Goal: Information Seeking & Learning: Learn about a topic

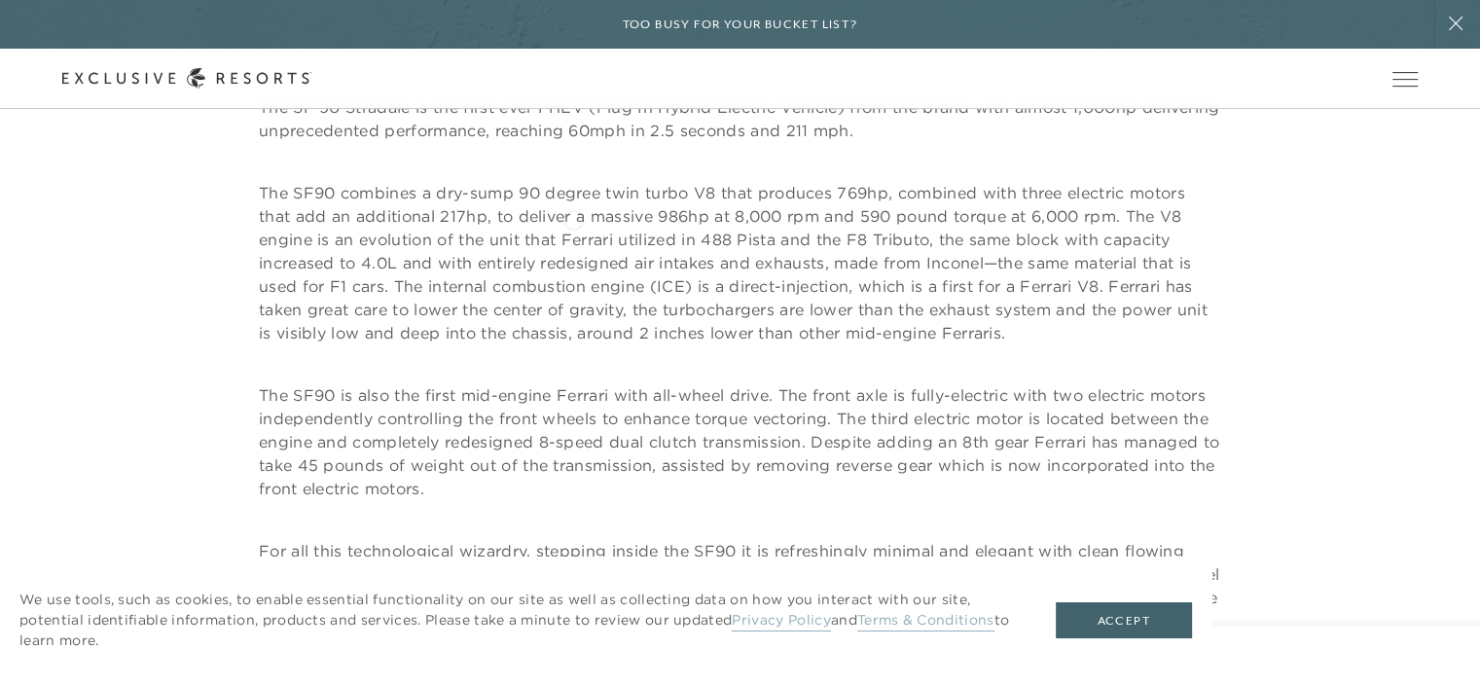
scroll to position [2044, 0]
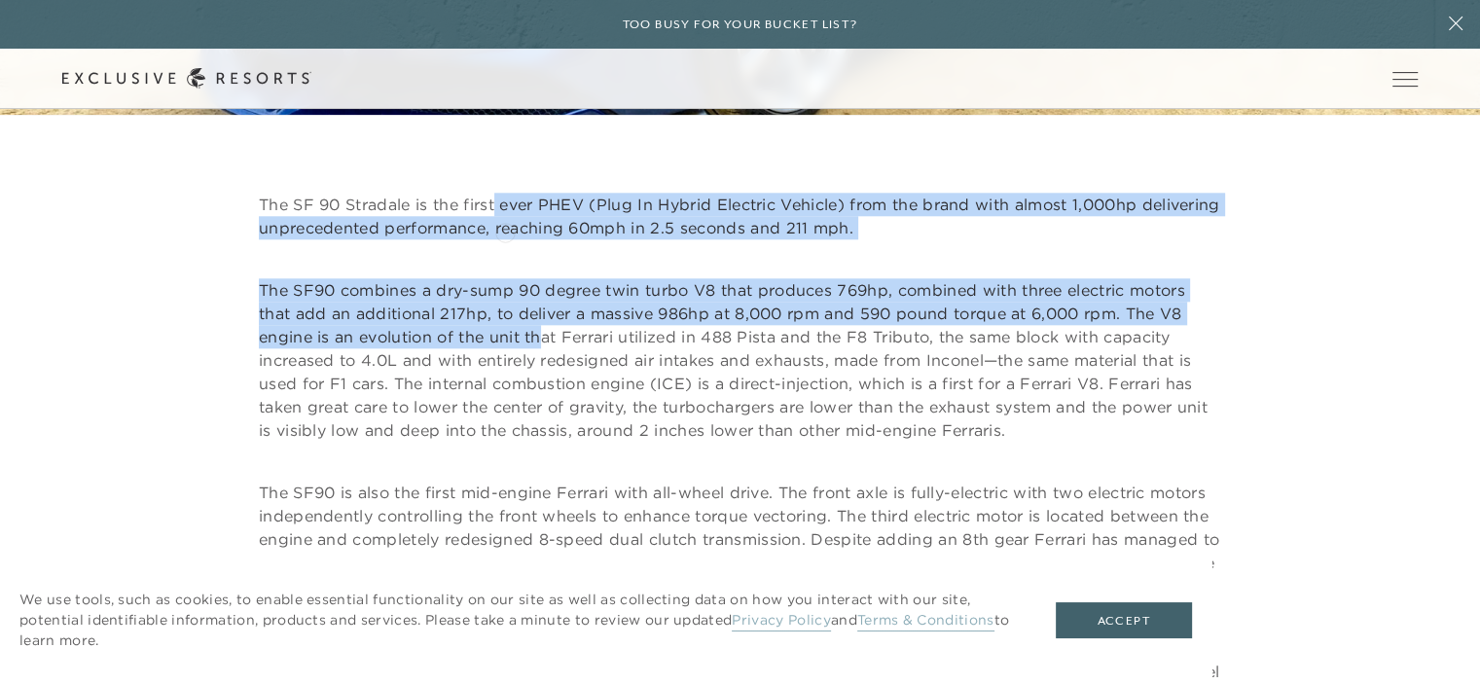
drag, startPoint x: 497, startPoint y: 194, endPoint x: 547, endPoint y: 351, distance: 165.3
click at [547, 351] on div "The SF 90 Stradale is the first ever PHEV (Plug In Hybrid Electric Vehicle) fro…" at bounding box center [740, 528] width 962 height 670
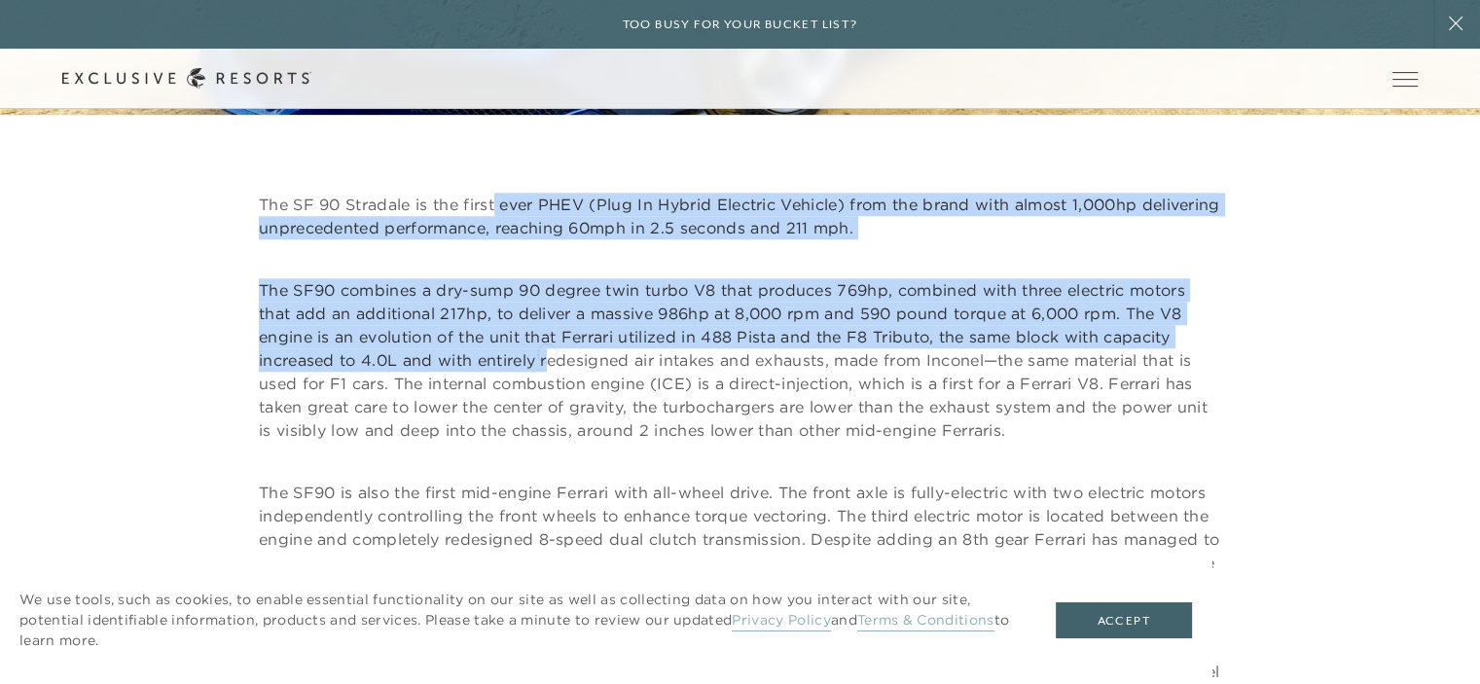
click at [548, 351] on p "The SF90 combines a dry-sump 90 degree twin turbo V8 that produces 769hp, combi…" at bounding box center [740, 359] width 962 height 163
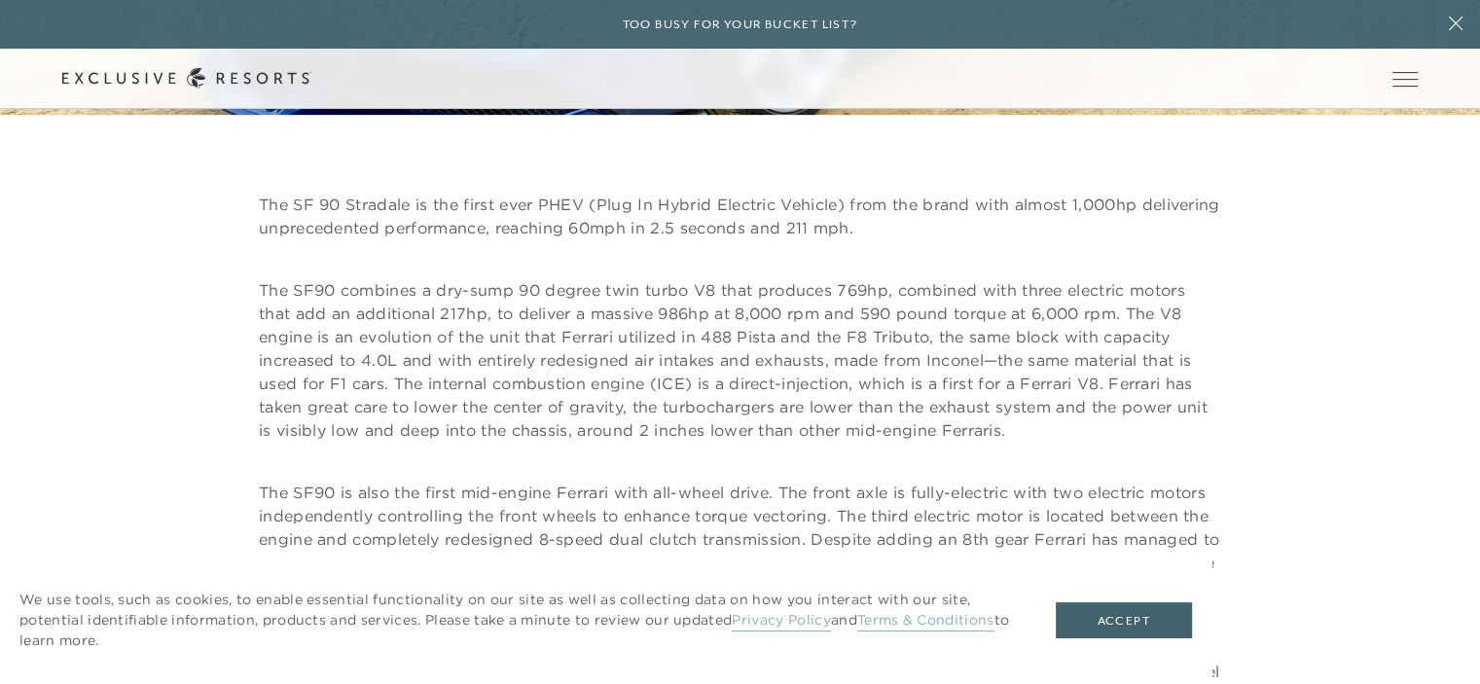
click at [563, 385] on p "The SF90 combines a dry-sump 90 degree twin turbo V8 that produces 769hp, combi…" at bounding box center [740, 359] width 962 height 163
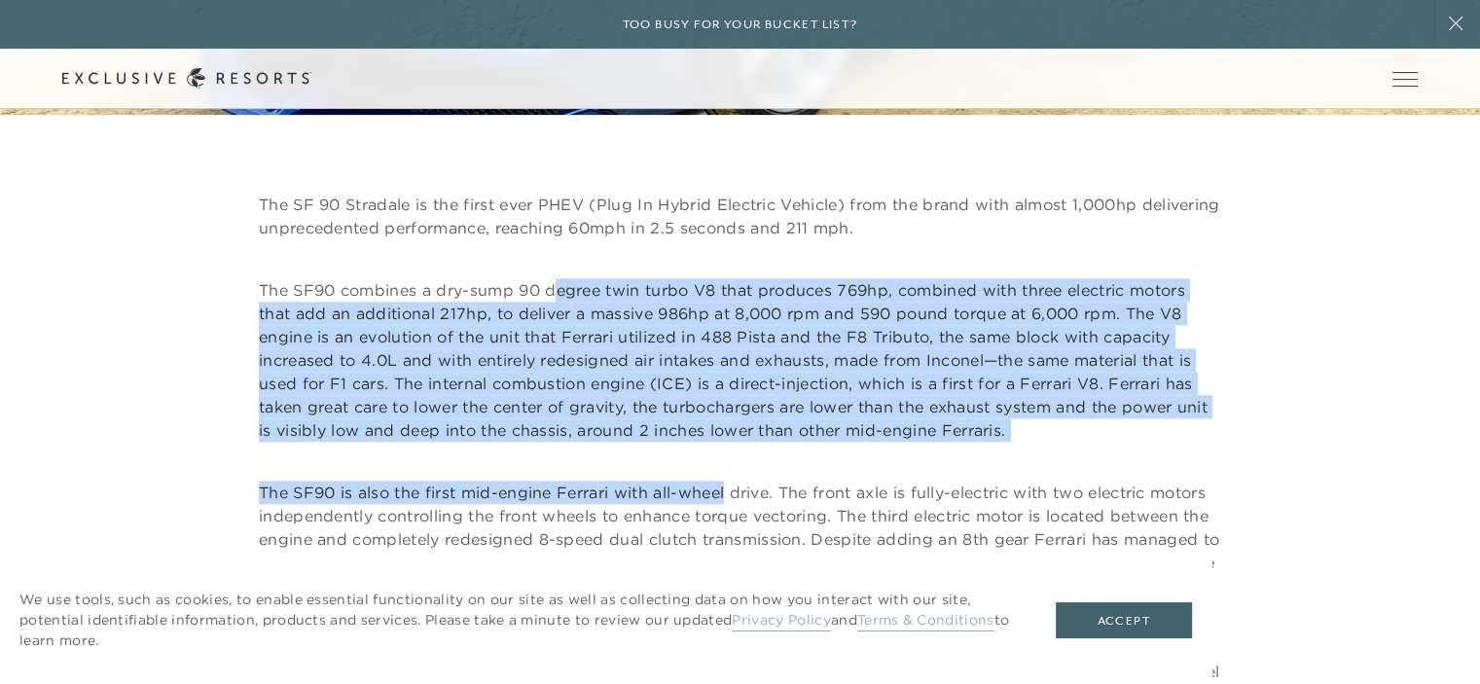
drag, startPoint x: 558, startPoint y: 283, endPoint x: 728, endPoint y: 476, distance: 257.2
click at [728, 476] on div "The SF 90 Stradale is the first ever PHEV (Plug In Hybrid Electric Vehicle) fro…" at bounding box center [740, 528] width 962 height 670
click at [728, 477] on div "The SF 90 Stradale is the first ever PHEV (Plug In Hybrid Electric Vehicle) fro…" at bounding box center [740, 528] width 962 height 670
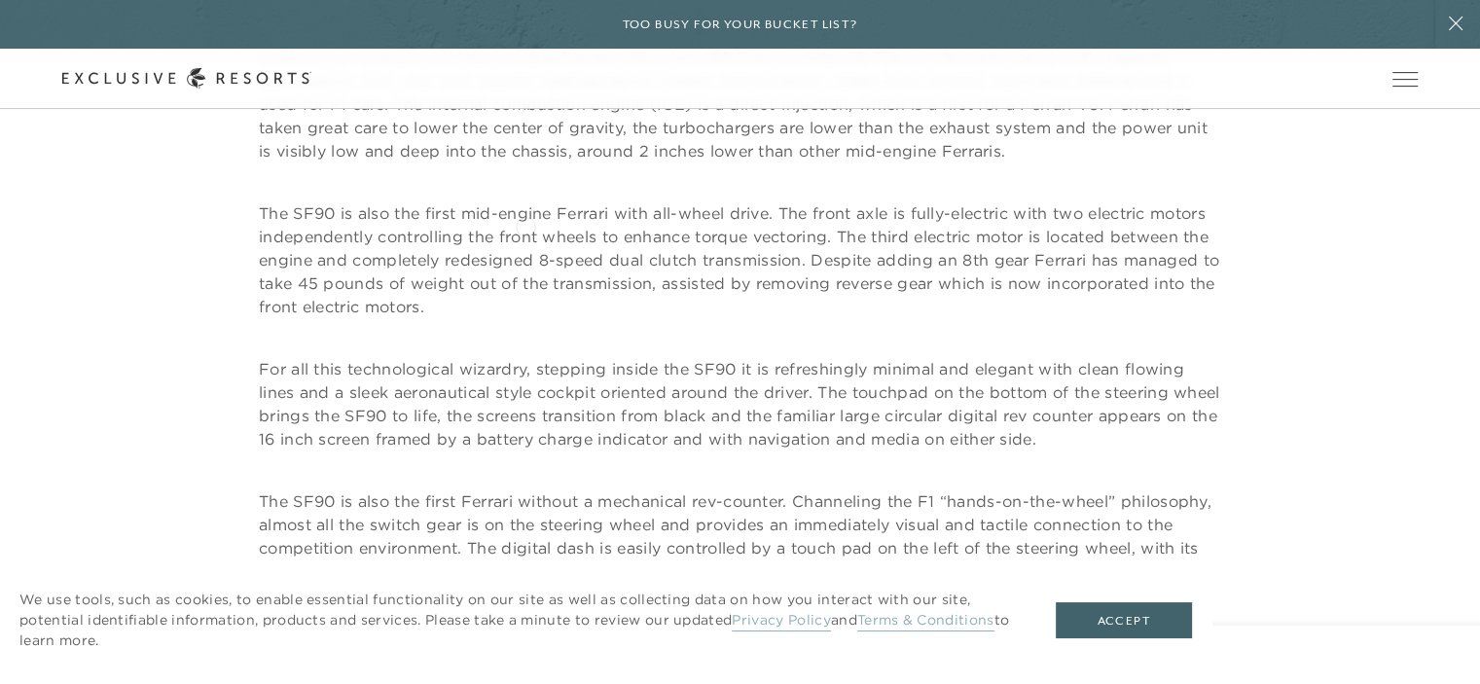
scroll to position [2336, 0]
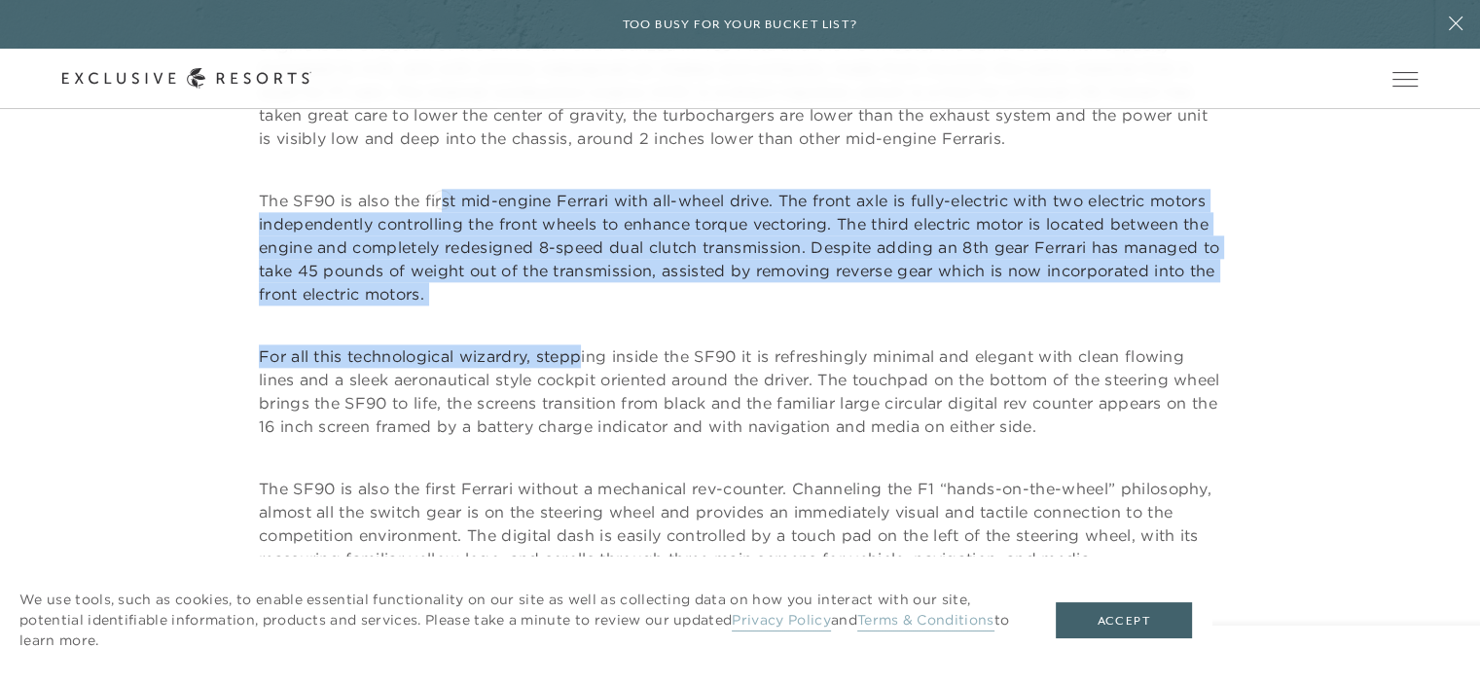
drag, startPoint x: 506, startPoint y: 256, endPoint x: 588, endPoint y: 323, distance: 105.8
click at [588, 323] on div "The SF 90 Stradale is the first ever PHEV (Plug In Hybrid Electric Vehicle) fro…" at bounding box center [740, 236] width 962 height 670
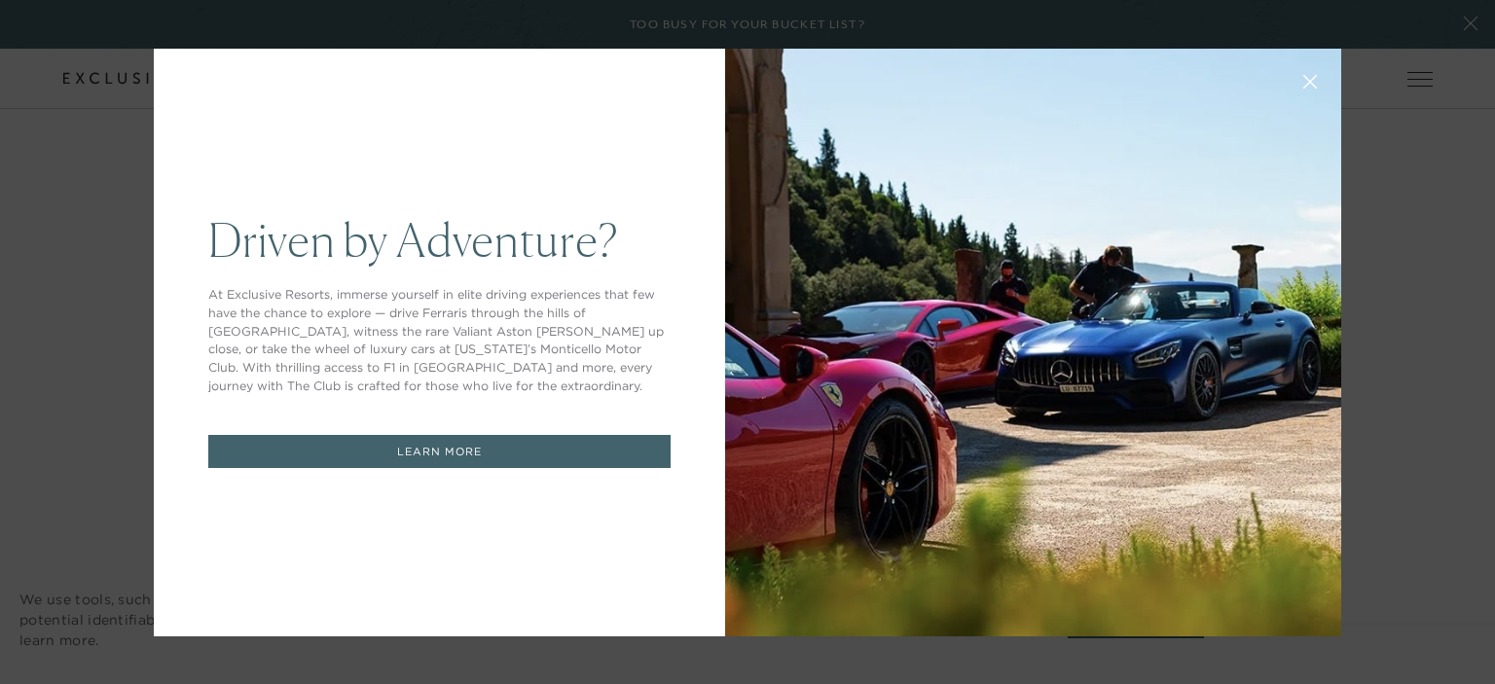
scroll to position [0, 0]
click at [1303, 80] on icon at bounding box center [1310, 81] width 15 height 15
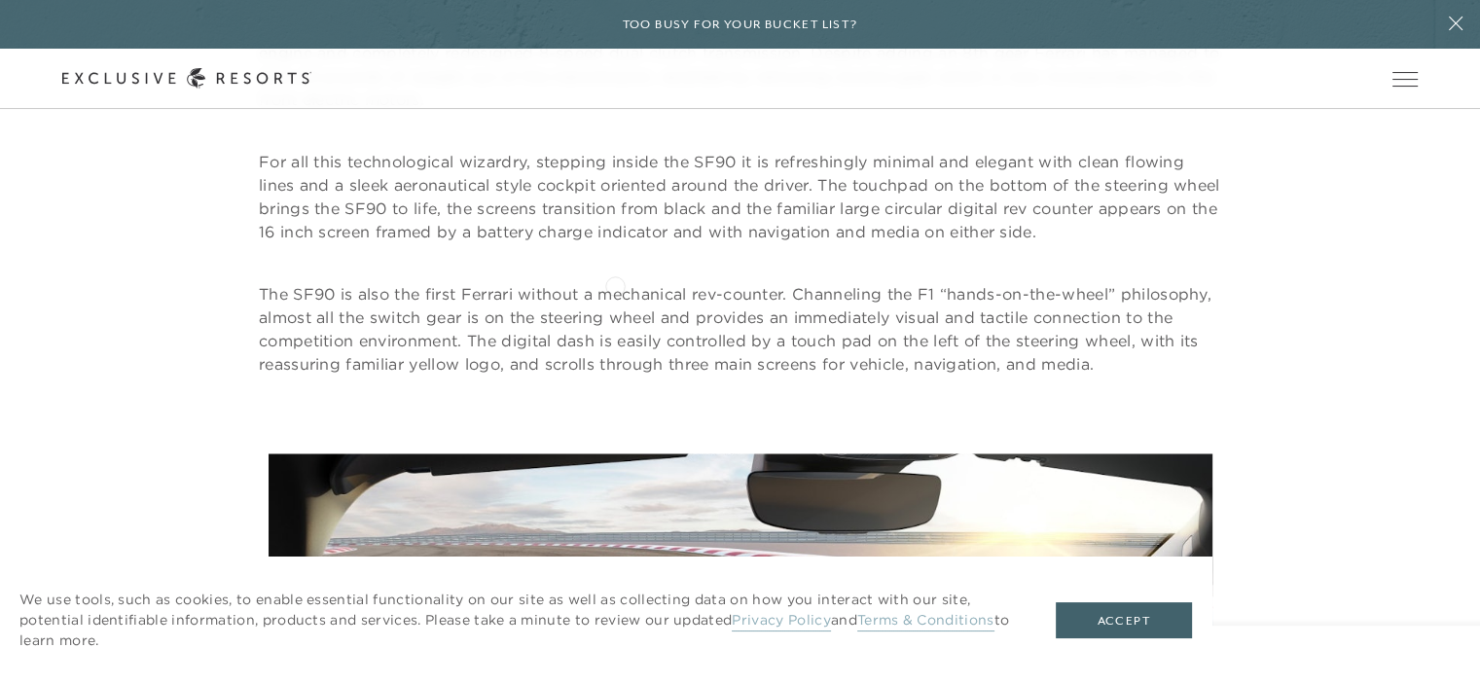
scroll to position [2336, 0]
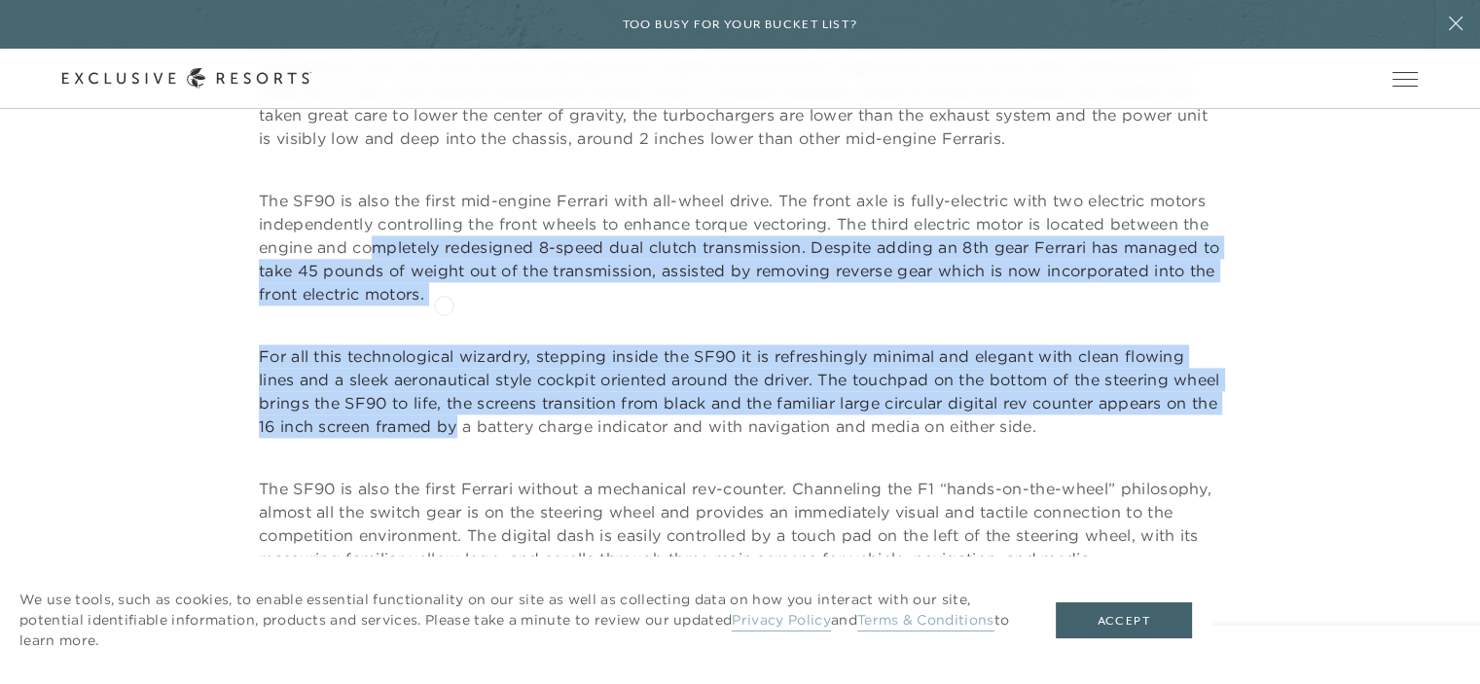
drag, startPoint x: 378, startPoint y: 241, endPoint x: 586, endPoint y: 423, distance: 276.6
click at [586, 423] on div "The SF 90 Stradale is the first ever PHEV (Plug In Hybrid Electric Vehicle) fro…" at bounding box center [740, 236] width 962 height 670
click at [634, 401] on p "For all this technological wizardry, stepping inside the SF90 it is refreshingl…" at bounding box center [740, 391] width 962 height 93
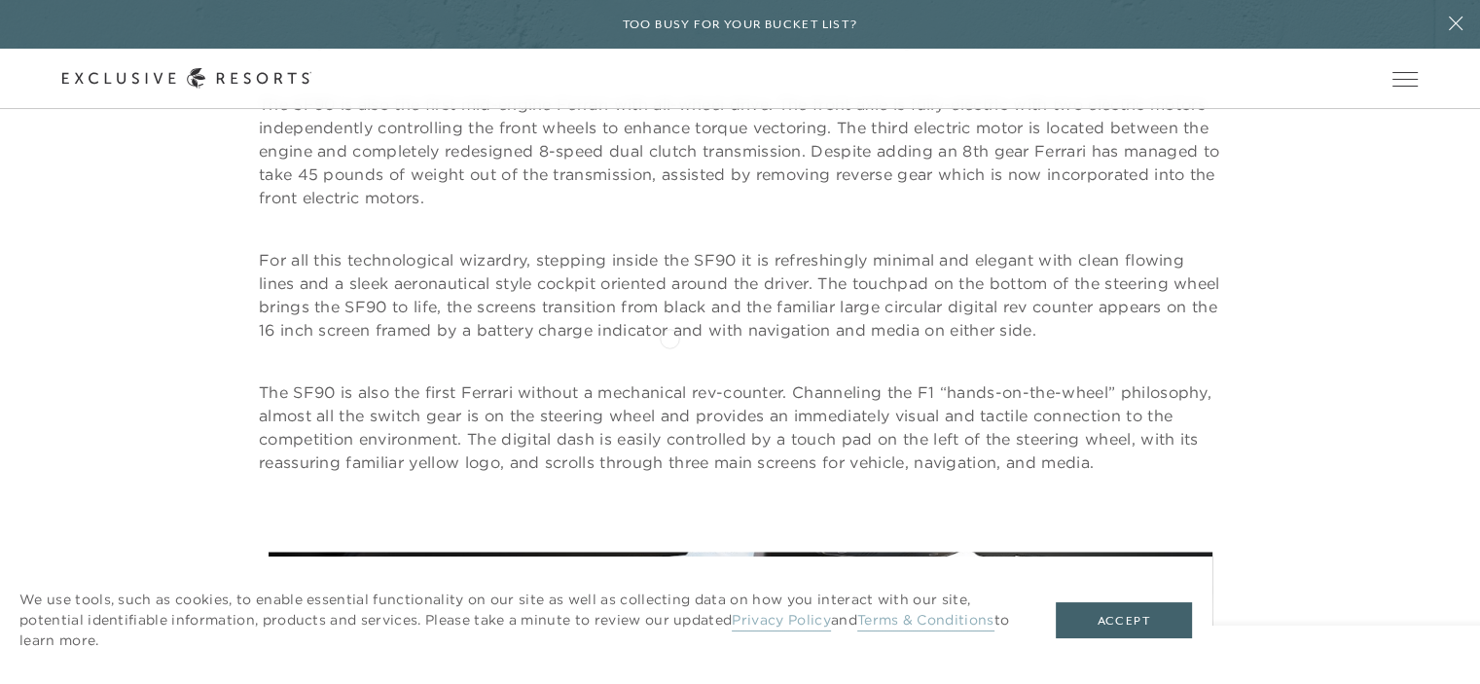
scroll to position [2433, 0]
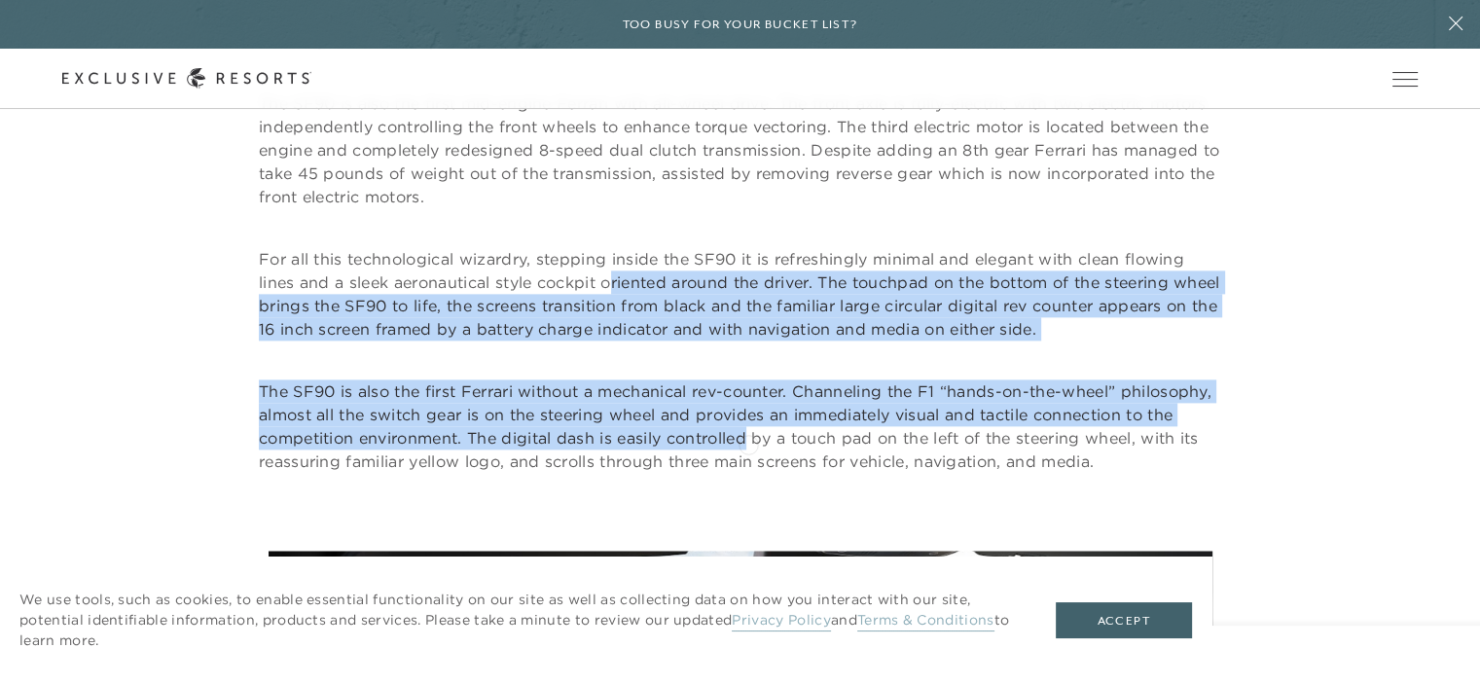
drag, startPoint x: 619, startPoint y: 283, endPoint x: 748, endPoint y: 443, distance: 205.5
click at [748, 443] on div "The SF 90 Stradale is the first ever PHEV (Plug In Hybrid Electric Vehicle) fro…" at bounding box center [740, 138] width 962 height 670
click at [748, 443] on p "The SF90 is also the first Ferrari without a mechanical rev-counter. Channeling…" at bounding box center [740, 426] width 962 height 93
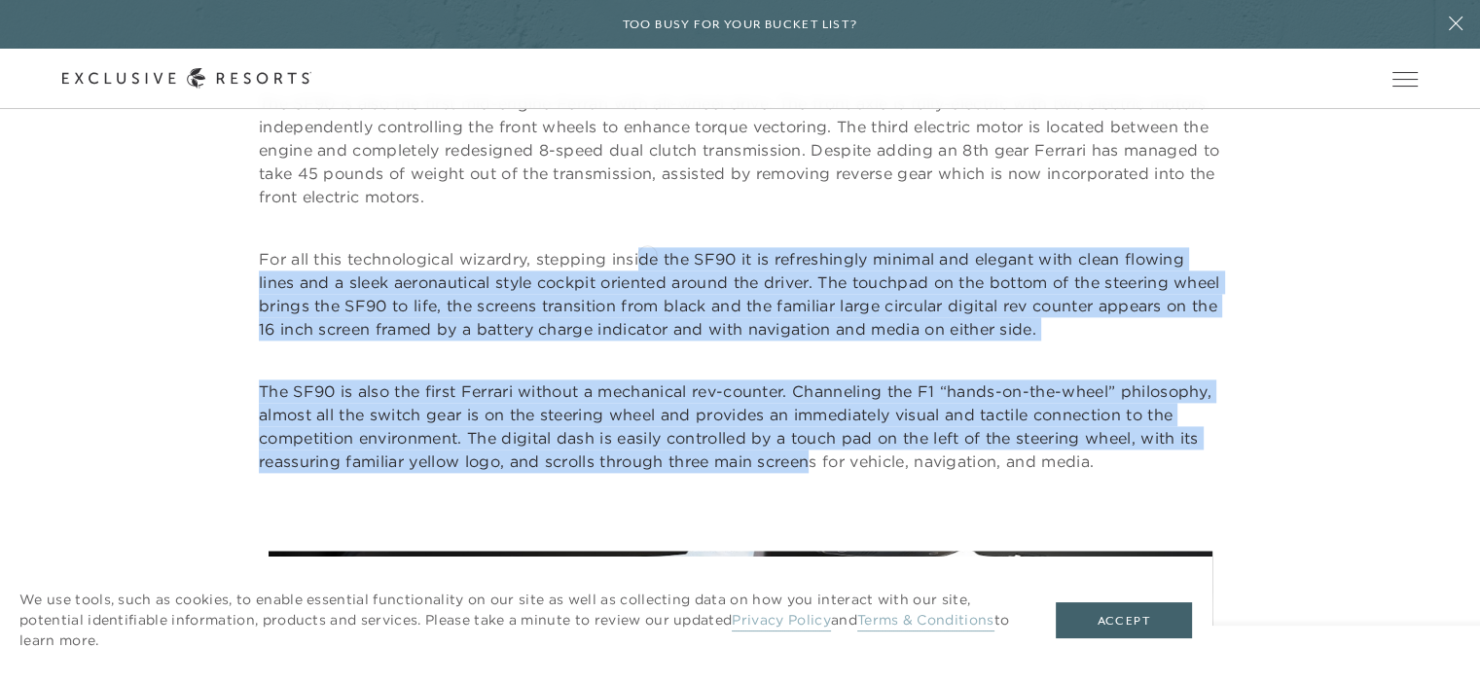
drag, startPoint x: 810, startPoint y: 451, endPoint x: 642, endPoint y: 253, distance: 258.9
click at [642, 253] on div "The SF 90 Stradale is the first ever PHEV (Plug In Hybrid Electric Vehicle) fro…" at bounding box center [740, 138] width 962 height 670
click at [642, 253] on p "For all this technological wizardry, stepping inside the SF90 it is refreshingl…" at bounding box center [740, 293] width 962 height 93
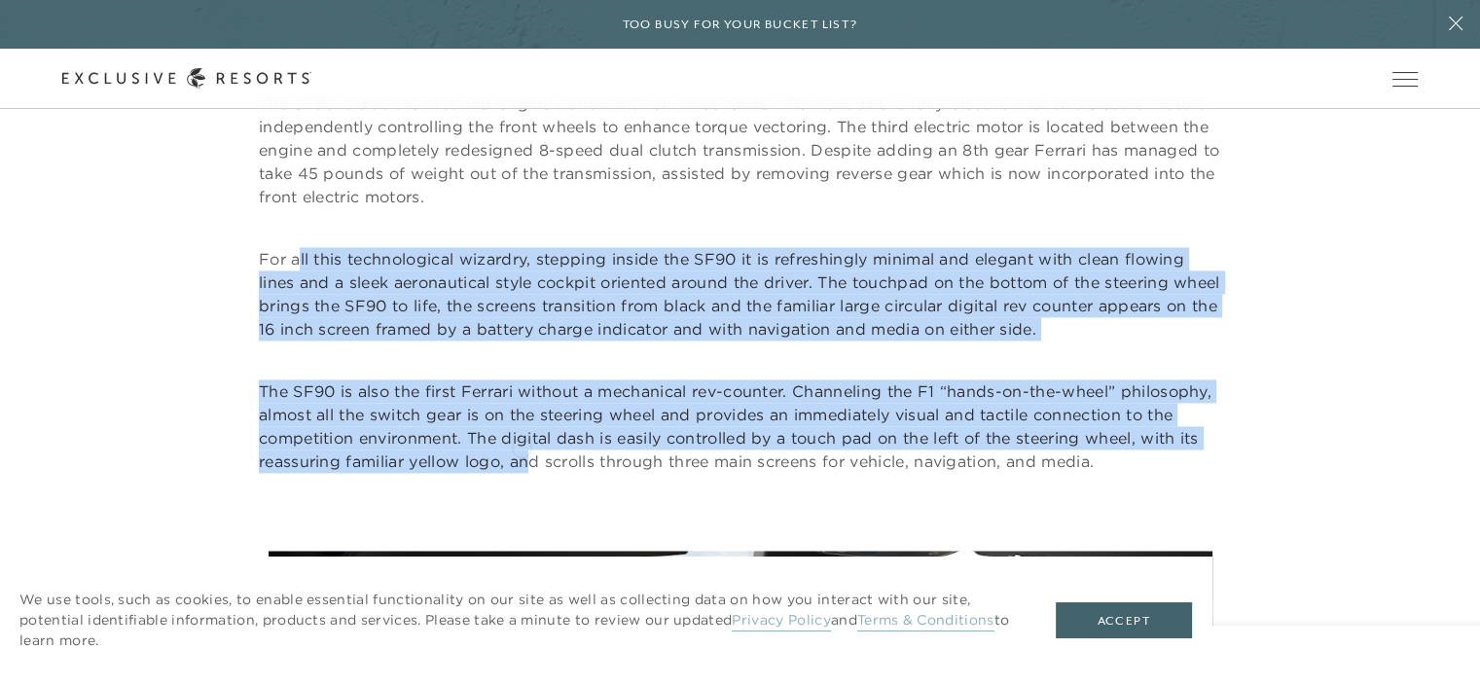
drag, startPoint x: 327, startPoint y: 270, endPoint x: 532, endPoint y: 453, distance: 275.7
click at [532, 453] on div "The SF 90 Stradale is the first ever PHEV (Plug In Hybrid Electric Vehicle) fro…" at bounding box center [740, 138] width 962 height 670
click at [532, 453] on p "The SF90 is also the first Ferrari without a mechanical rev-counter. Channeling…" at bounding box center [740, 426] width 962 height 93
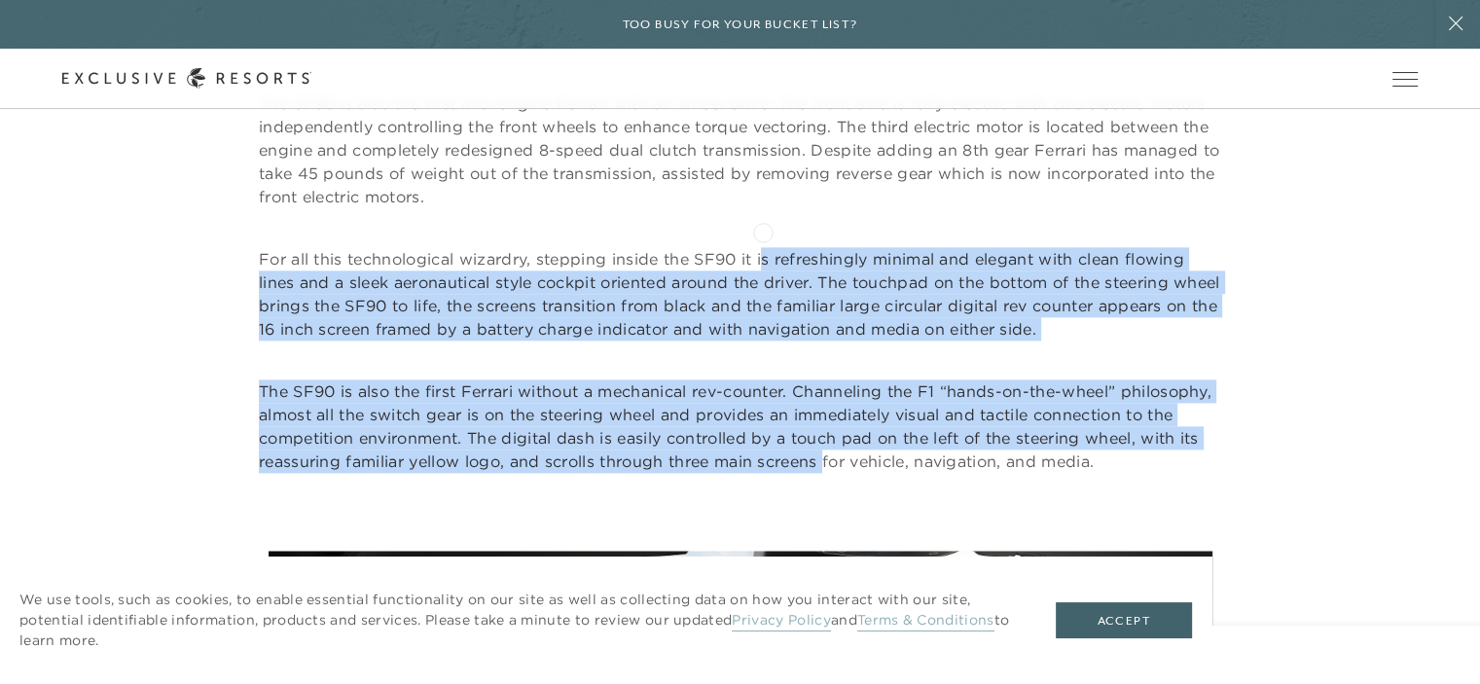
drag, startPoint x: 829, startPoint y: 453, endPoint x: 763, endPoint y: 231, distance: 232.5
click at [763, 231] on div "The SF 90 Stradale is the first ever PHEV (Plug In Hybrid Electric Vehicle) fro…" at bounding box center [740, 138] width 962 height 670
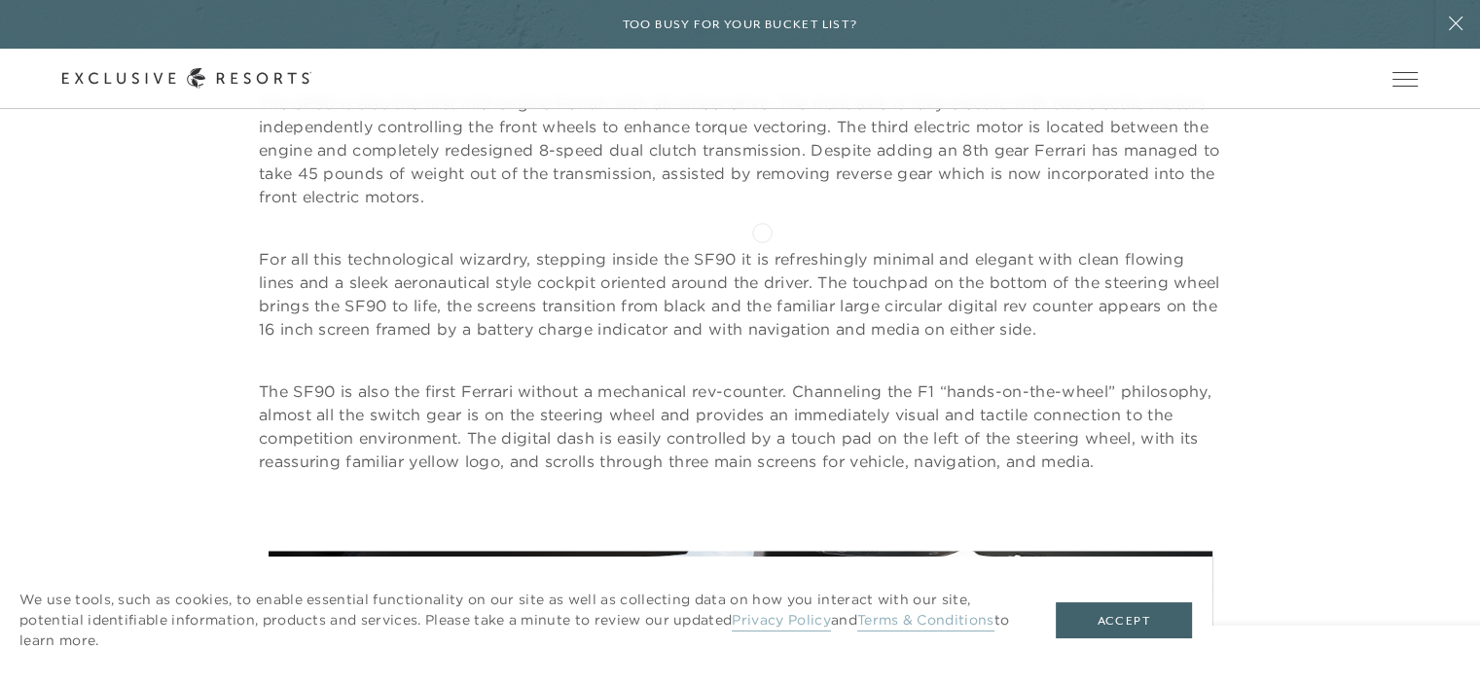
click at [762, 231] on div "The SF 90 Stradale is the first ever PHEV (Plug In Hybrid Electric Vehicle) fro…" at bounding box center [740, 138] width 962 height 670
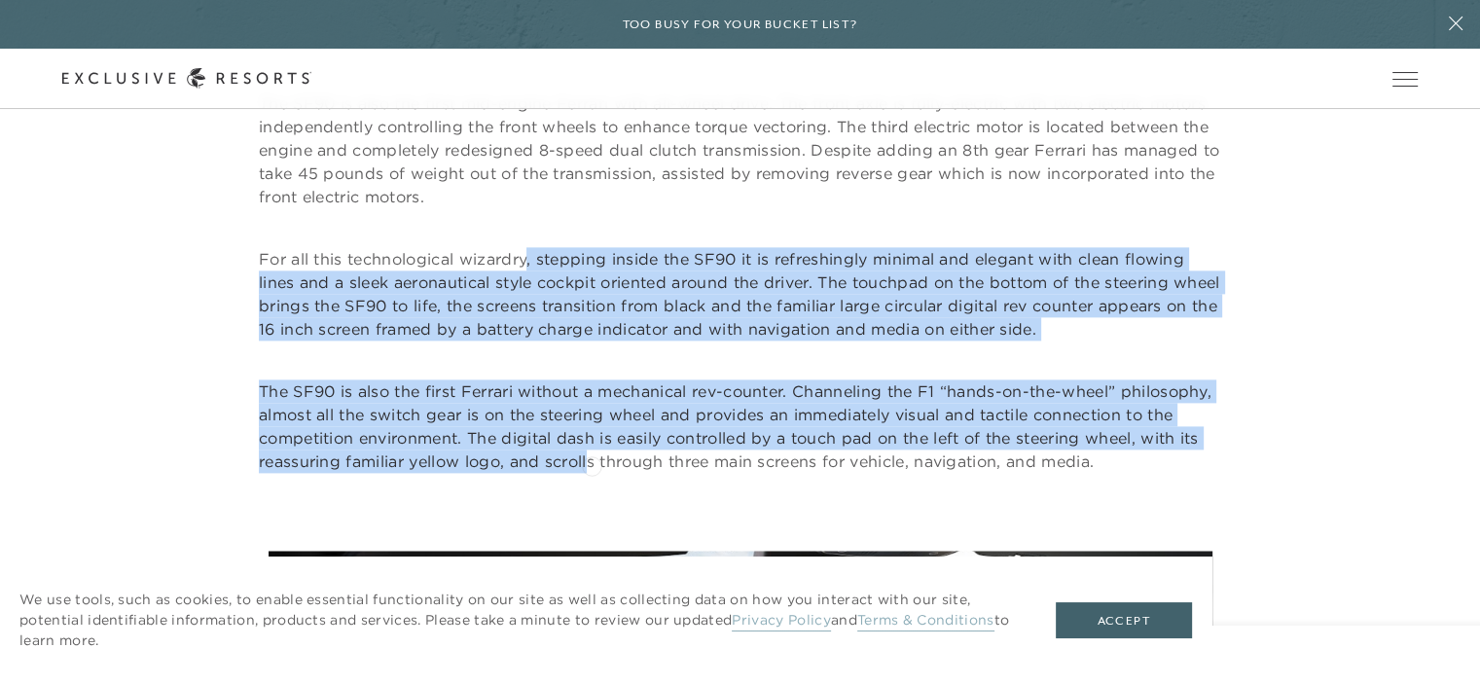
drag, startPoint x: 529, startPoint y: 278, endPoint x: 592, endPoint y: 464, distance: 196.0
click at [592, 464] on div "The SF 90 Stradale is the first ever PHEV (Plug In Hybrid Electric Vehicle) fro…" at bounding box center [740, 138] width 962 height 670
click at [592, 464] on p "The SF90 is also the first Ferrari without a mechanical rev-counter. Channeling…" at bounding box center [740, 426] width 962 height 93
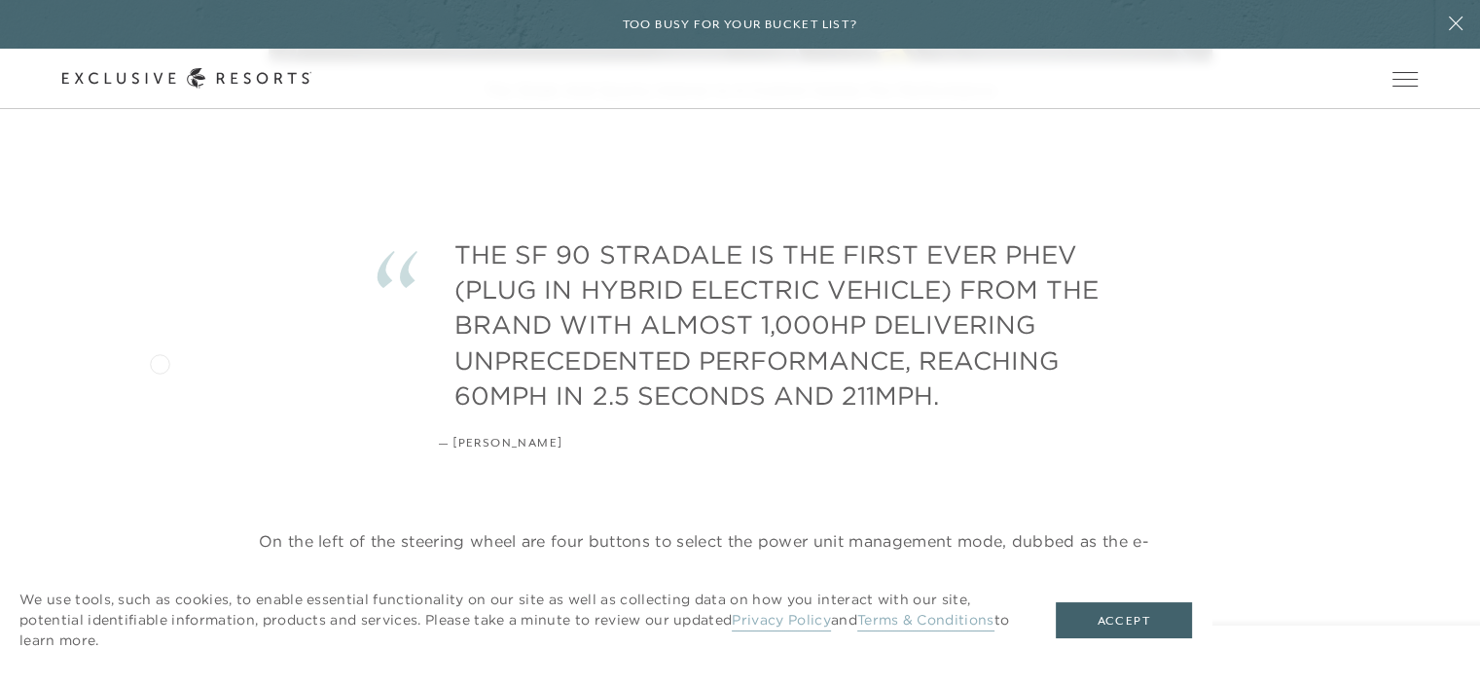
scroll to position [3601, 0]
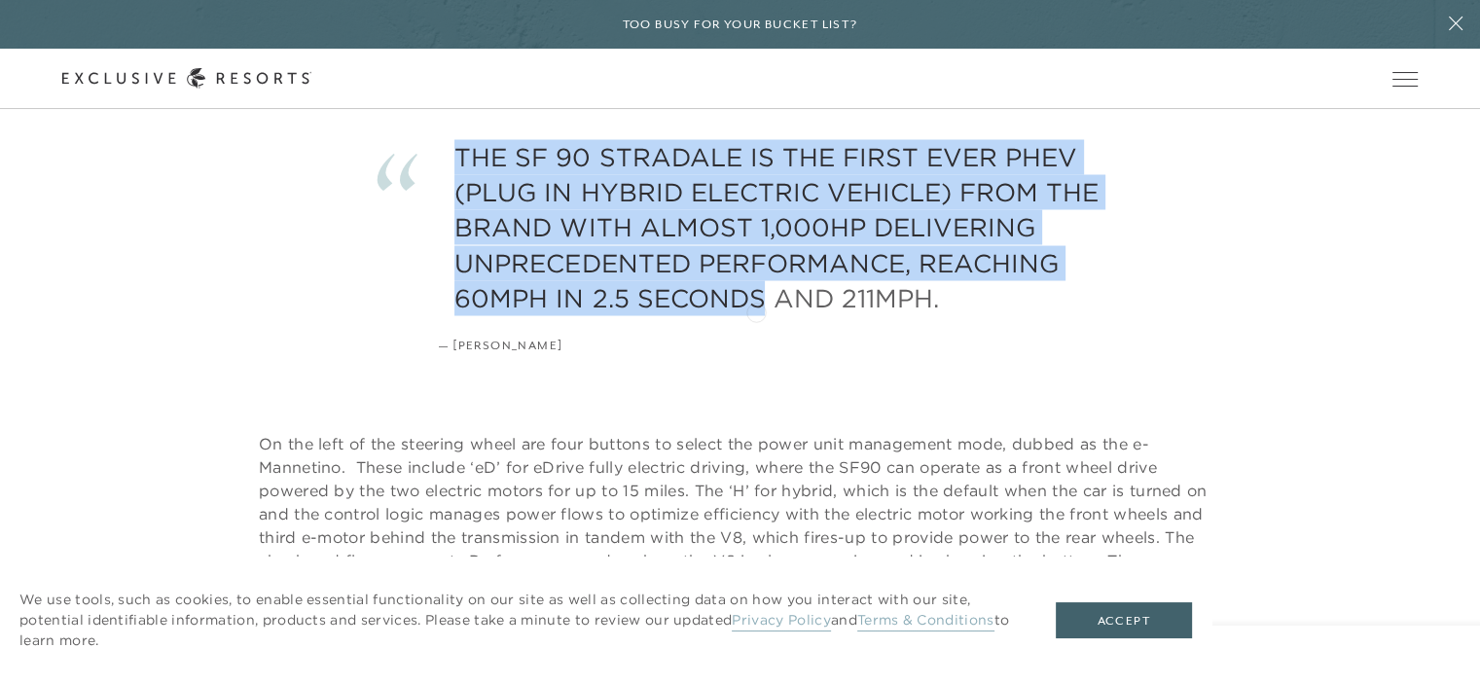
drag, startPoint x: 684, startPoint y: 150, endPoint x: 754, endPoint y: 345, distance: 206.9
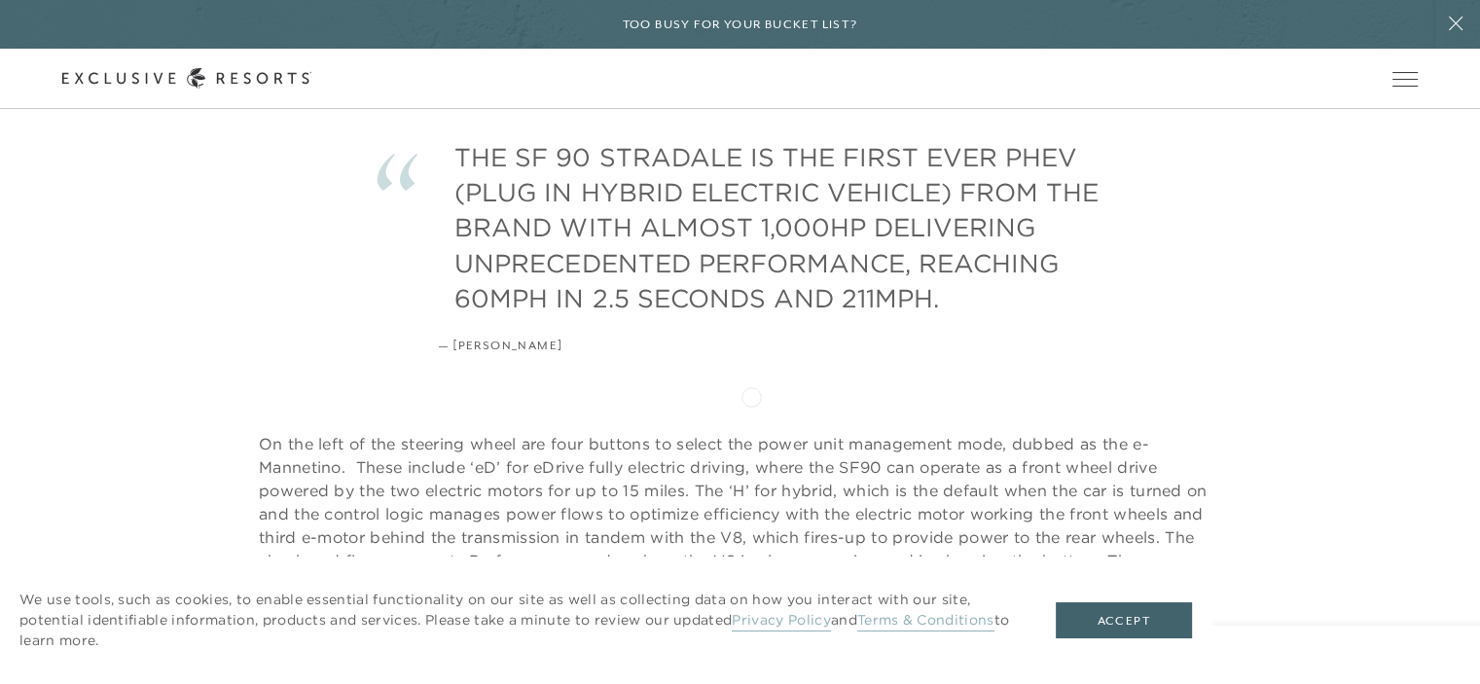
click at [751, 395] on div "On the left of the steering wheel are four buttons to select the power unit man…" at bounding box center [740, 551] width 1480 height 397
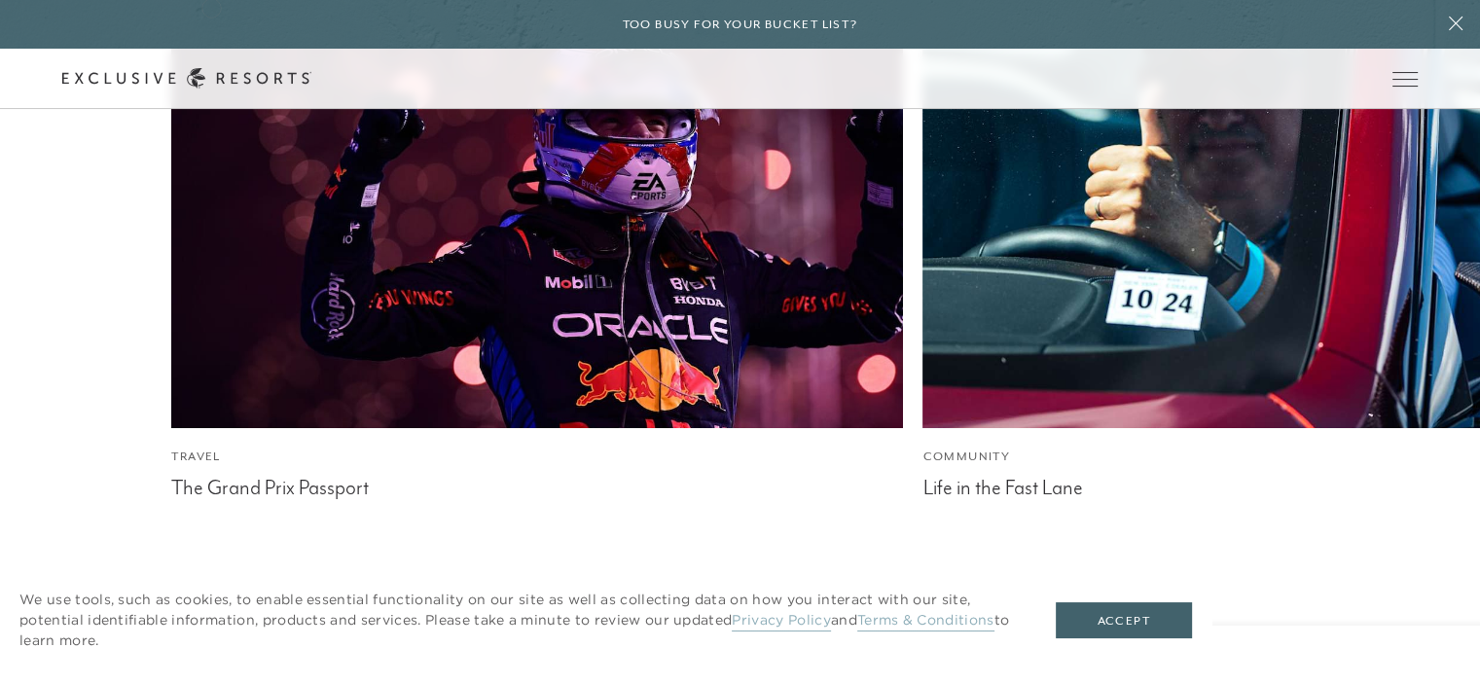
scroll to position [7104, 0]
